Goal: Navigation & Orientation: Find specific page/section

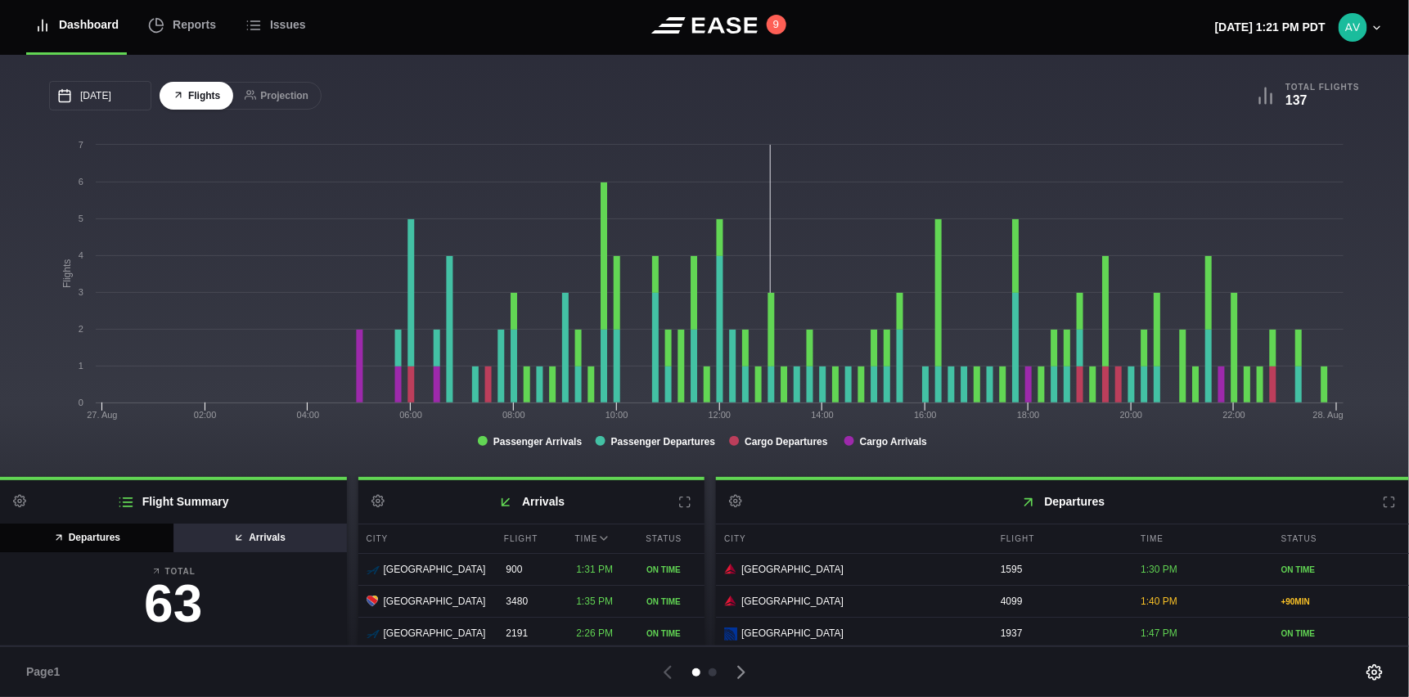
click at [263, 538] on button "Arrivals" at bounding box center [260, 538] width 174 height 29
click at [67, 535] on button "Departures" at bounding box center [87, 538] width 174 height 29
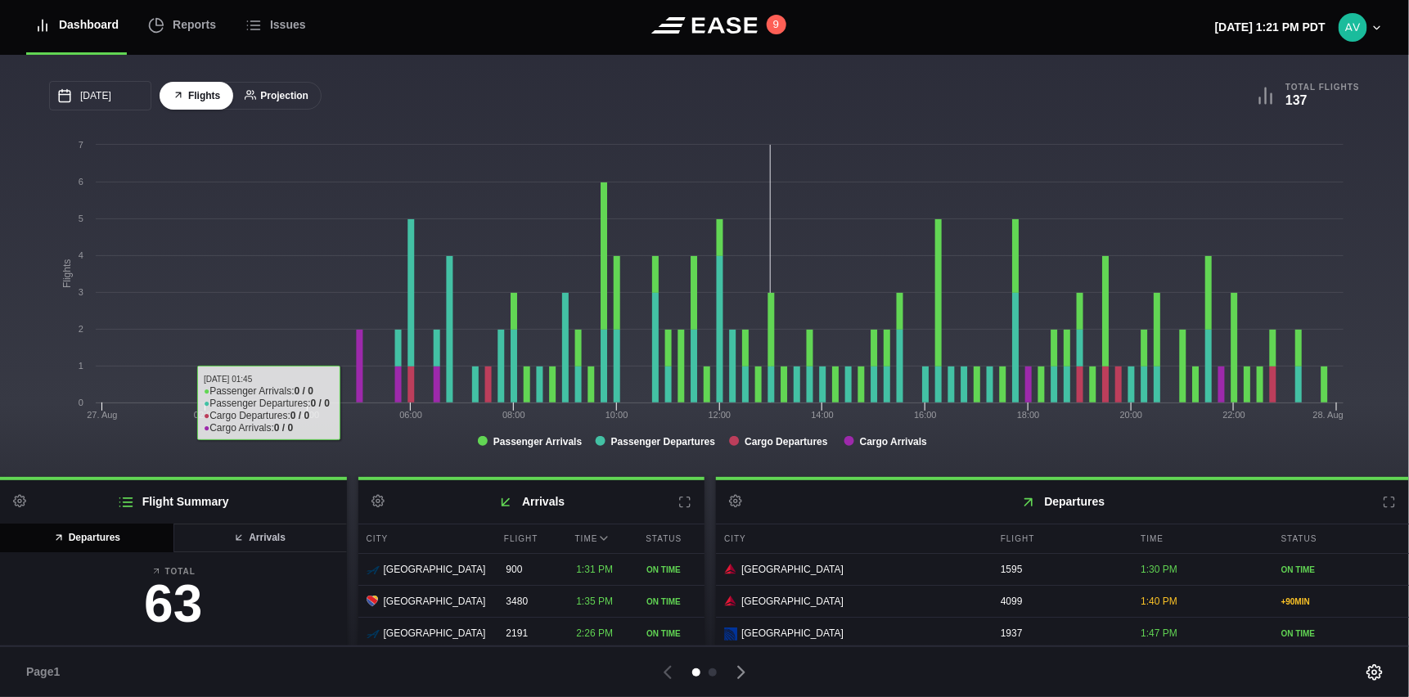
click at [270, 91] on button "Projection" at bounding box center [277, 96] width 90 height 29
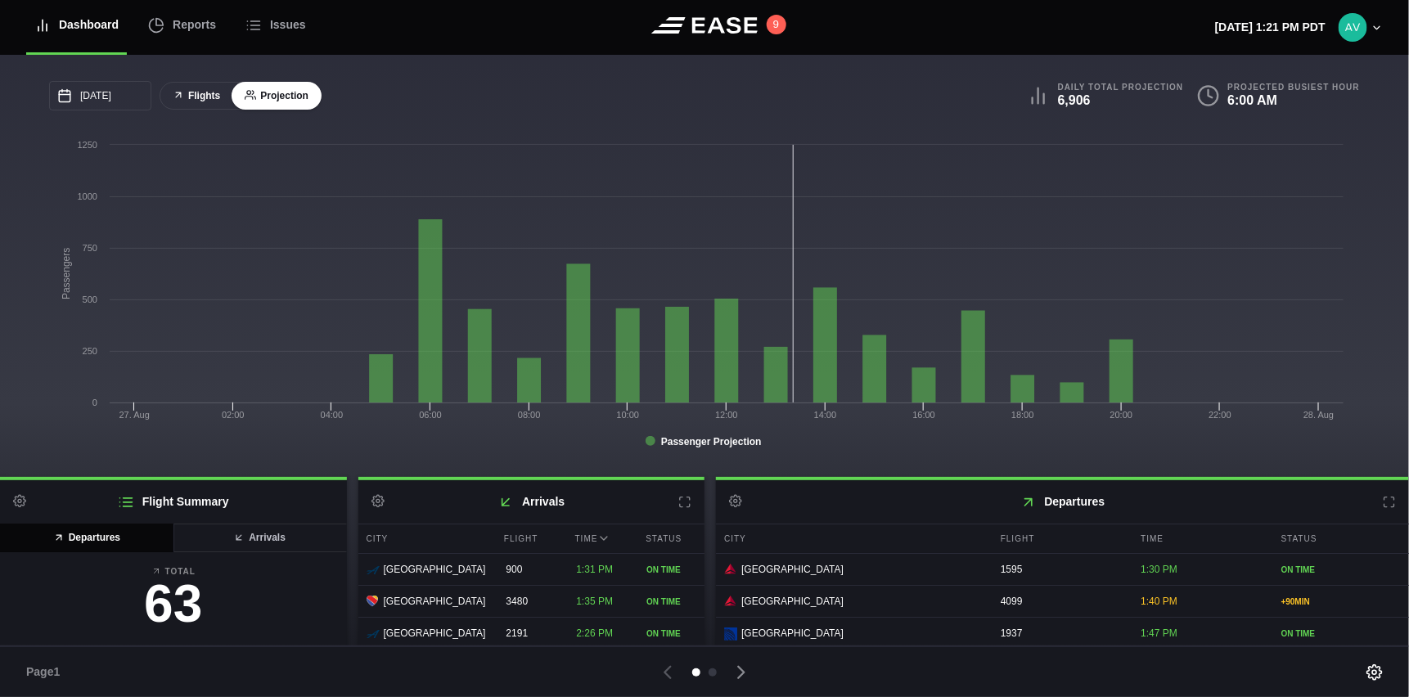
click at [202, 95] on button "Flights" at bounding box center [197, 96] width 74 height 29
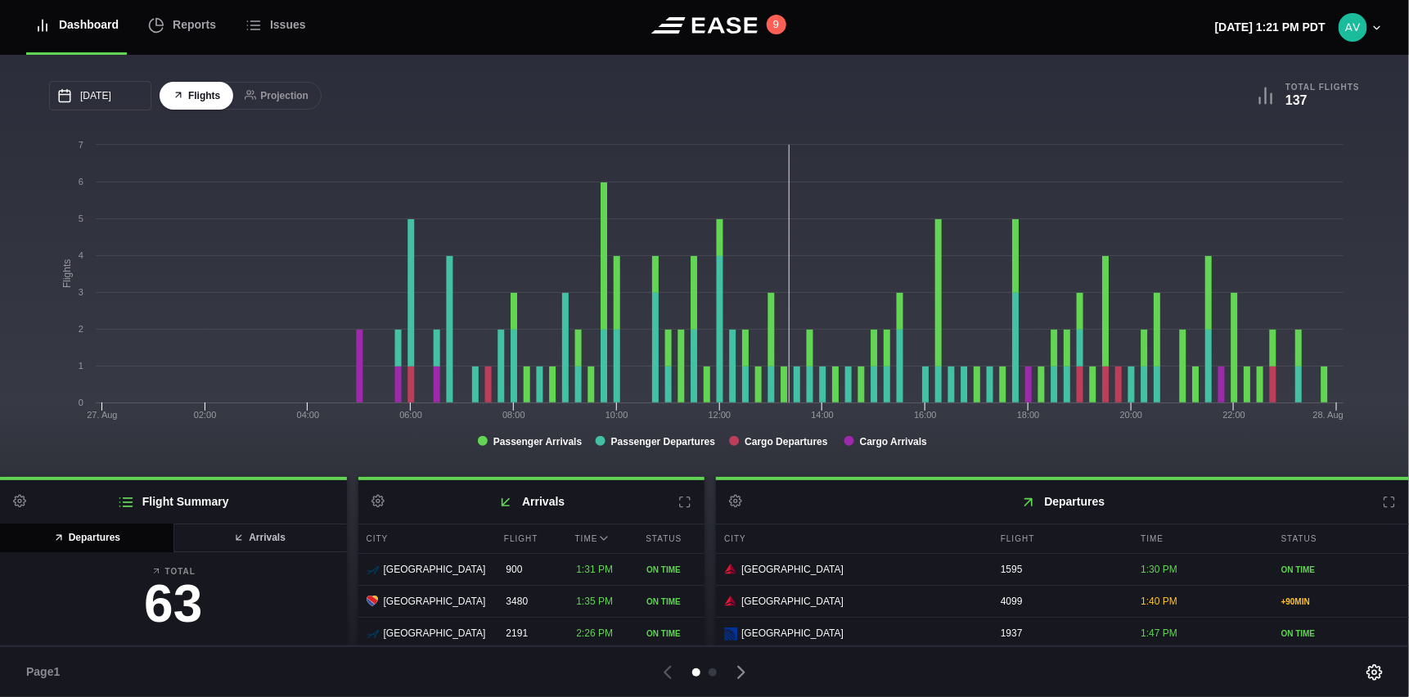
click at [681, 503] on icon at bounding box center [684, 502] width 13 height 13
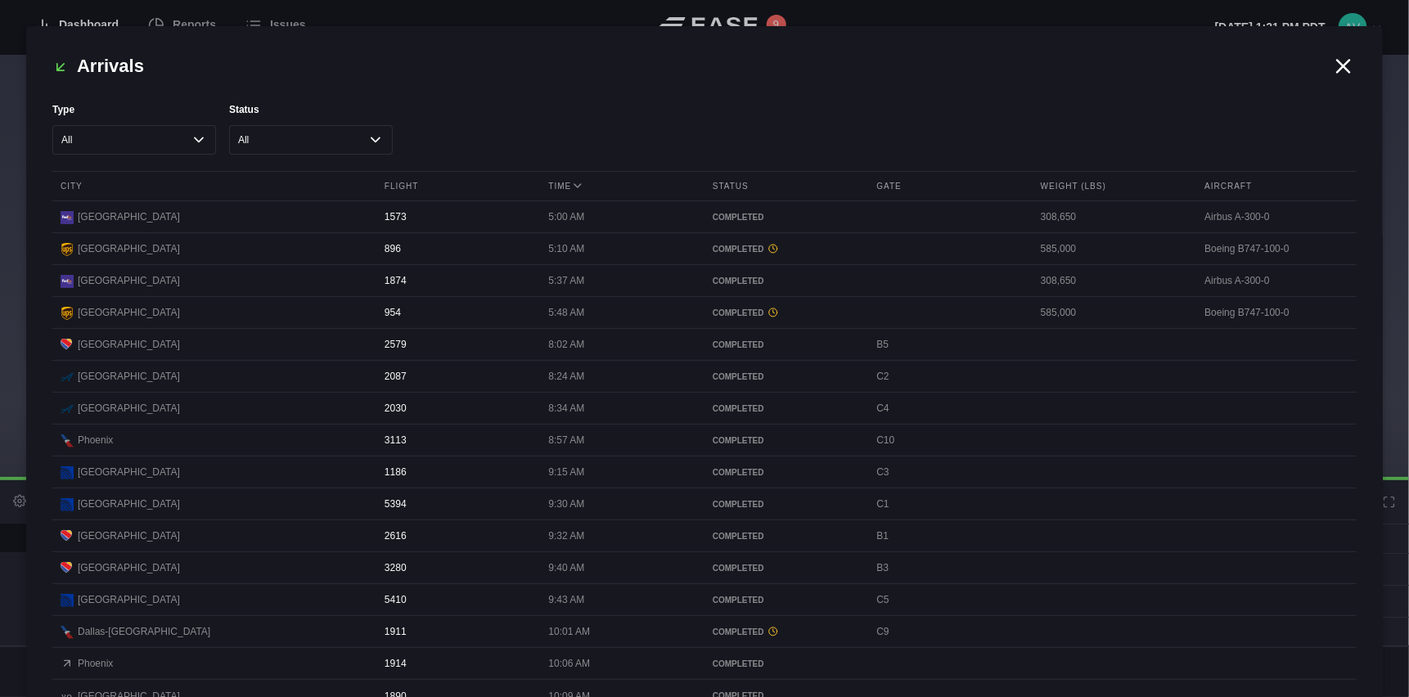
click at [1338, 64] on icon at bounding box center [1344, 66] width 12 height 12
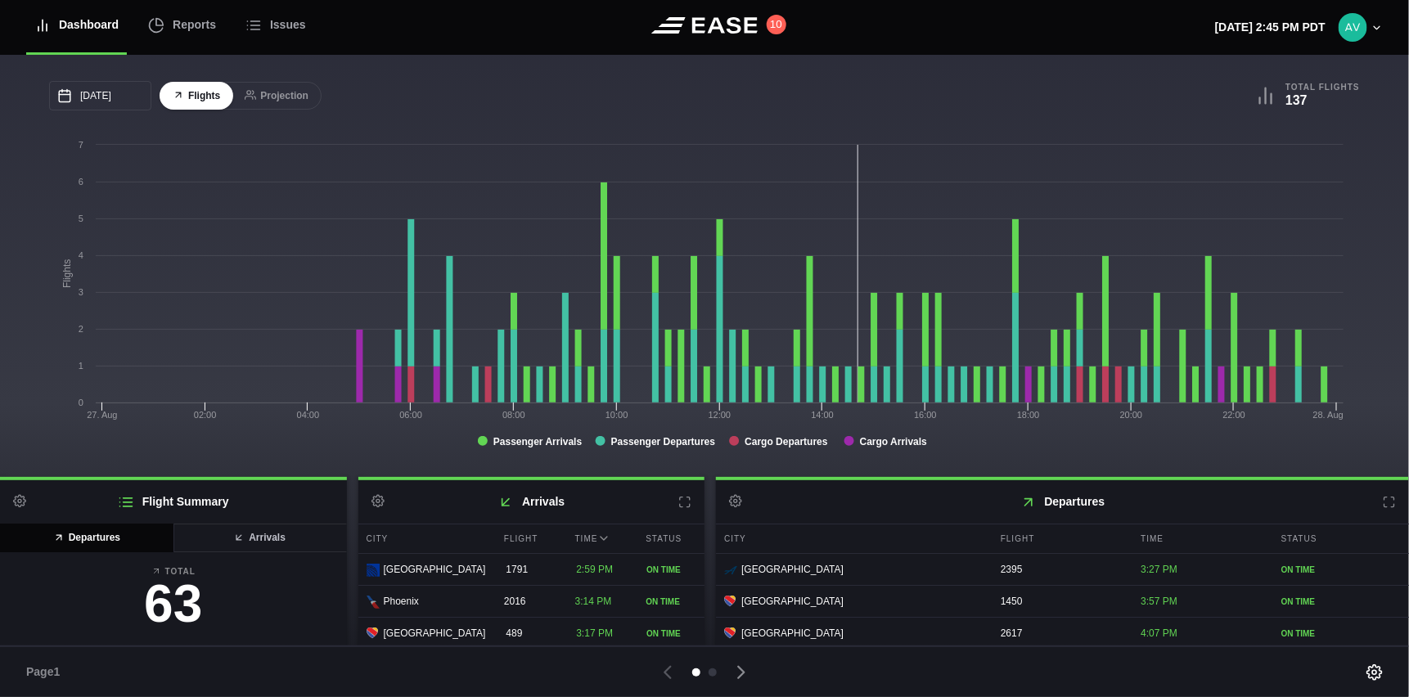
click at [345, 467] on div "08/27/2025 August Sun Mon Tue Wed Thu Fri Sat 27 28 29 30 31 Aug 1 2 3 4 5 6 7 …" at bounding box center [704, 266] width 1409 height 422
drag, startPoint x: 637, startPoint y: 74, endPoint x: 746, endPoint y: 74, distance: 108.8
click at [746, 74] on div "08/27/2025 August Sun Mon Tue Wed Thu Fri Sat 27 28 29 30 31 Aug 1 2 3 4 5 6 7 …" at bounding box center [704, 266] width 1409 height 422
